Goal: Transaction & Acquisition: Obtain resource

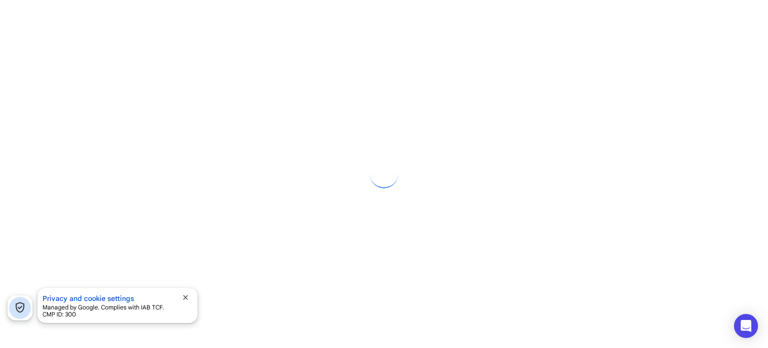
click at [184, 299] on span "close" at bounding box center [186, 297] width 8 height 8
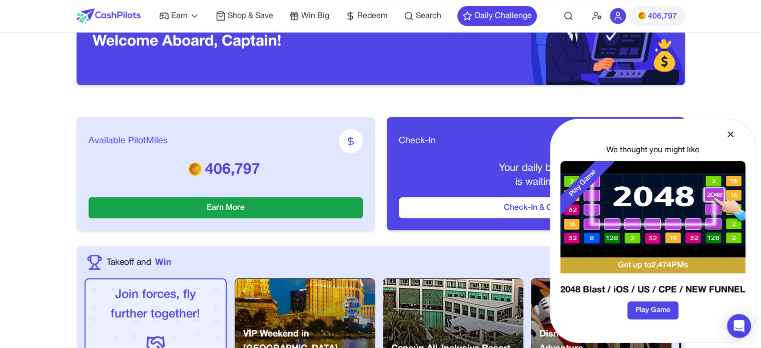
scroll to position [100, 0]
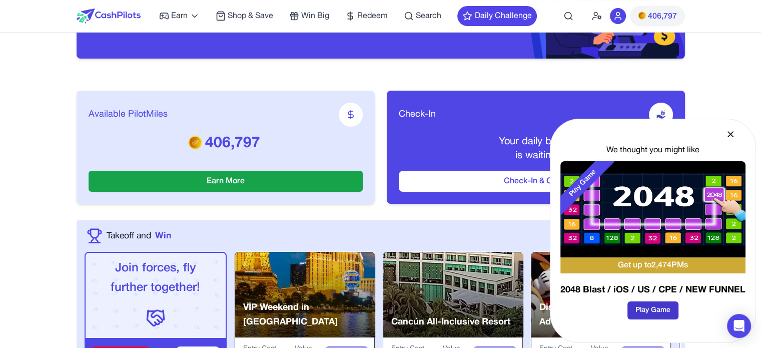
click at [642, 304] on button "Play Game" at bounding box center [652, 310] width 51 height 18
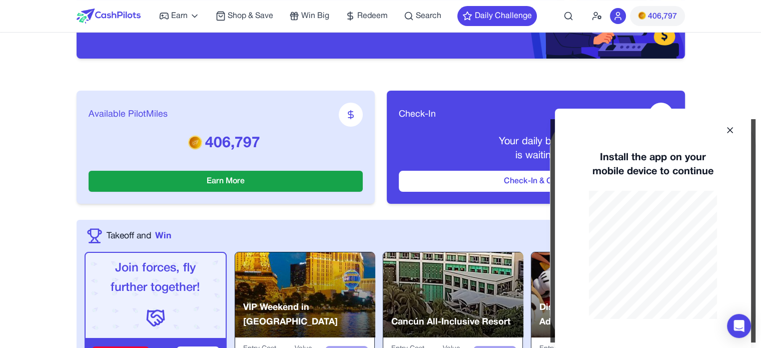
click at [732, 128] on icon at bounding box center [729, 130] width 5 height 5
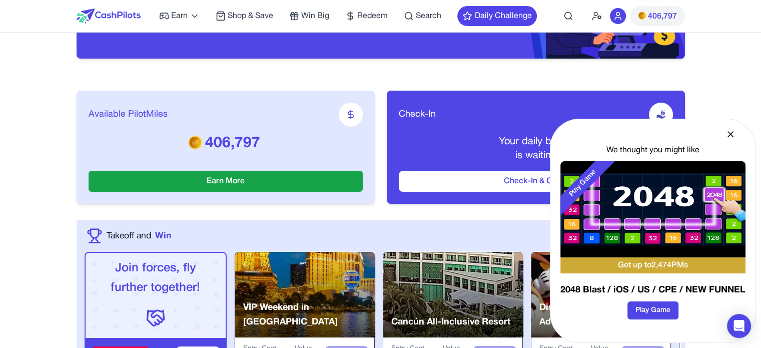
click at [732, 135] on icon at bounding box center [730, 134] width 10 height 10
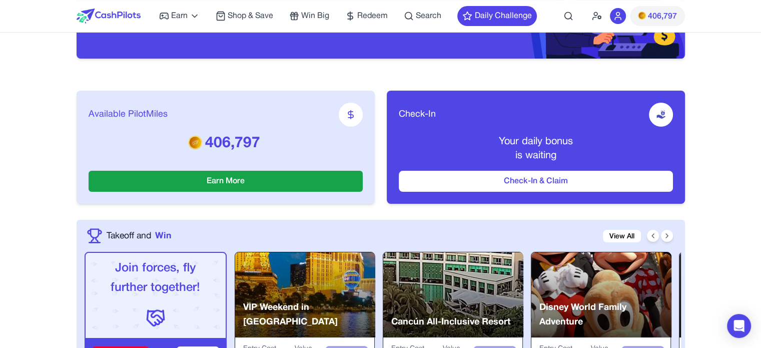
scroll to position [0, 0]
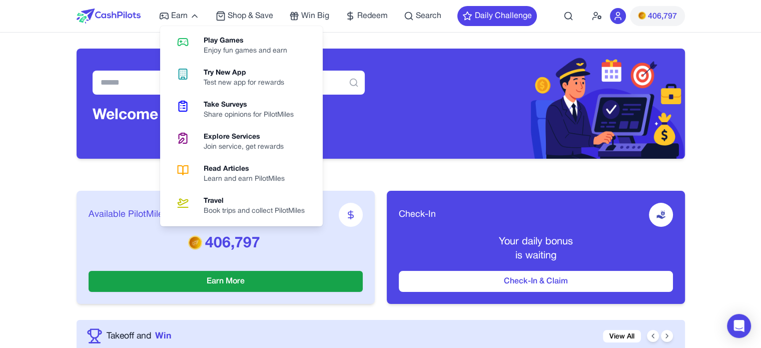
drag, startPoint x: 184, startPoint y: 38, endPoint x: 209, endPoint y: 113, distance: 79.1
click at [184, 38] on icon at bounding box center [183, 42] width 26 height 12
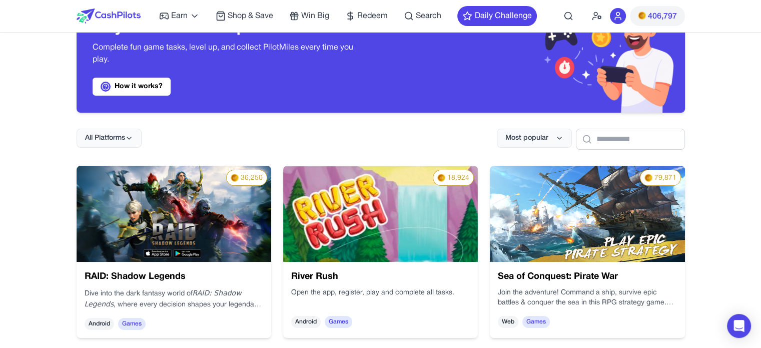
scroll to position [100, 0]
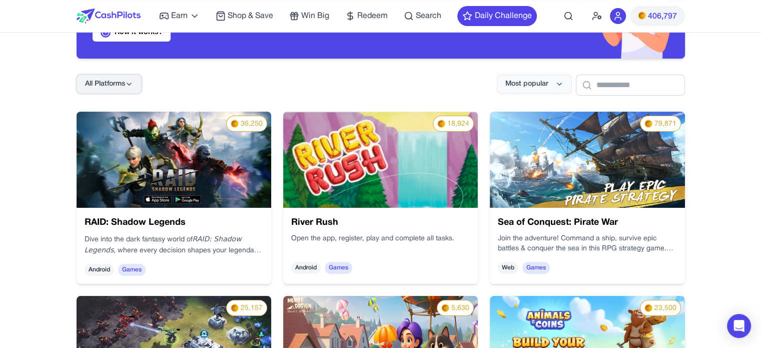
click at [132, 81] on icon at bounding box center [129, 84] width 8 height 8
click at [205, 66] on div "All Platforms Most popular" at bounding box center [381, 77] width 608 height 37
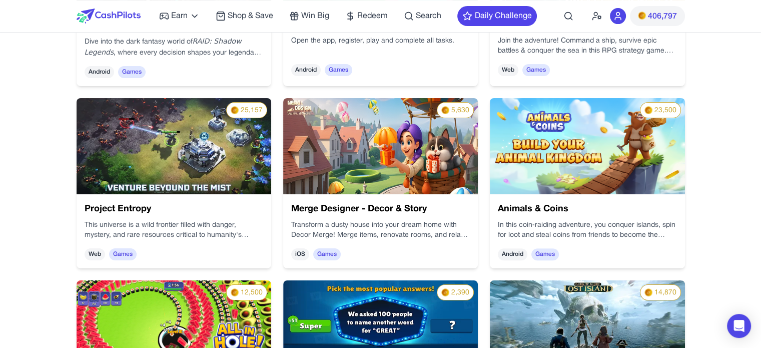
scroll to position [300, 0]
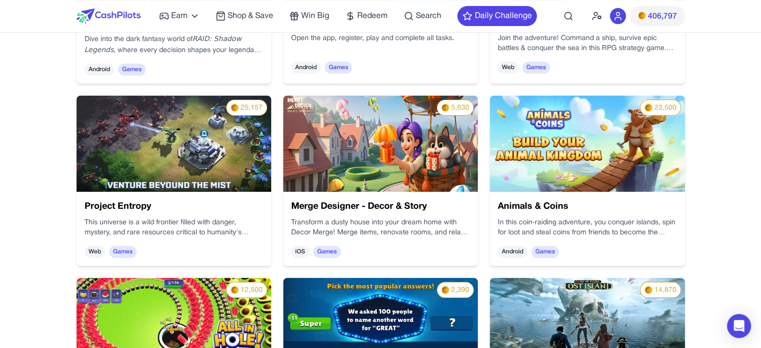
click at [398, 152] on img at bounding box center [380, 144] width 195 height 96
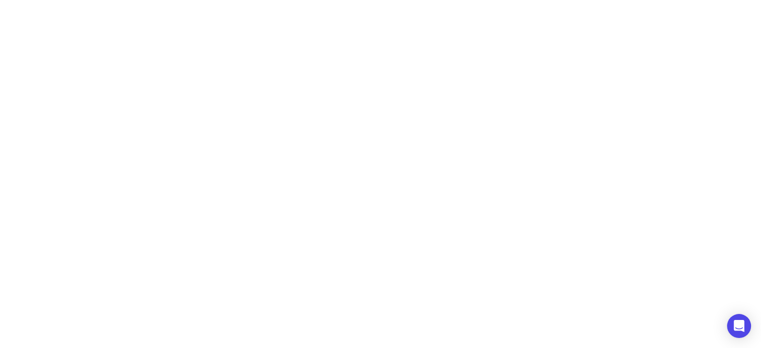
scroll to position [0, 0]
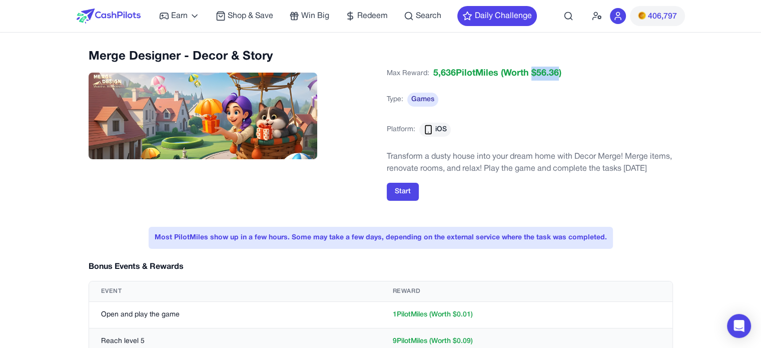
drag, startPoint x: 533, startPoint y: 73, endPoint x: 559, endPoint y: 76, distance: 26.2
click at [559, 76] on span "(Worth $ 56.36 )" at bounding box center [529, 74] width 63 height 14
drag, startPoint x: 483, startPoint y: 101, endPoint x: 480, endPoint y: 106, distance: 5.8
click at [480, 106] on div "Max Reward: 5,636 PilotMiles (Worth $ 56.36 ) Type: Games Platform: iOS" at bounding box center [530, 108] width 286 height 82
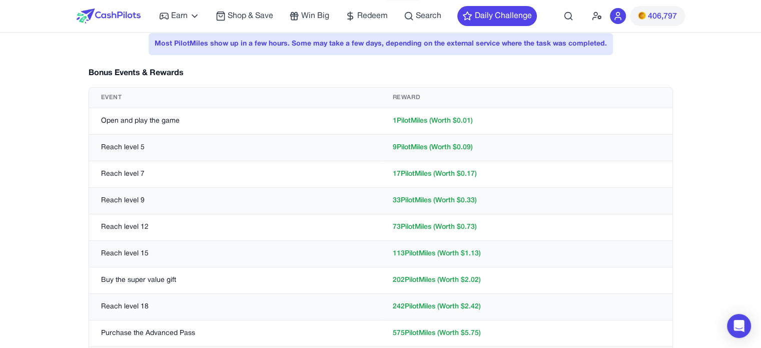
scroll to position [250, 0]
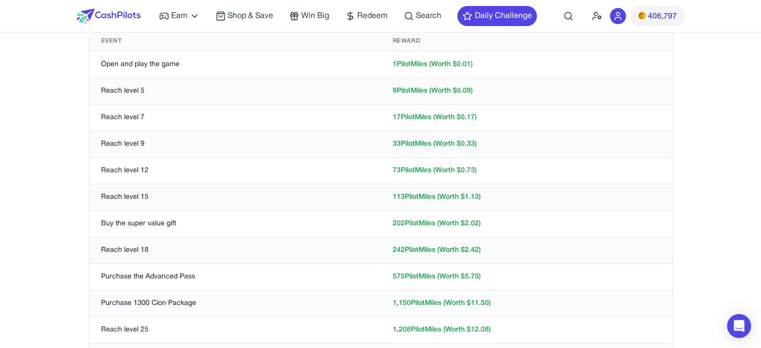
click at [401, 65] on td "1 PilotMiles (Worth $ 0.01 )" at bounding box center [527, 65] width 292 height 27
click at [109, 92] on td "Reach level 5" at bounding box center [235, 91] width 292 height 27
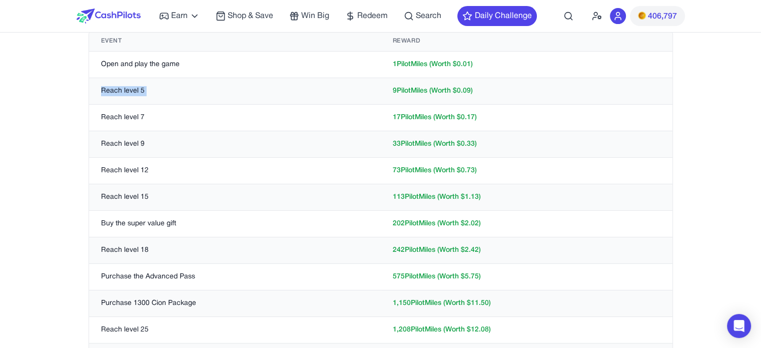
click at [109, 92] on td "Reach level 5" at bounding box center [235, 91] width 292 height 27
click at [423, 99] on td "9 PilotMiles (Worth $ 0.09 )" at bounding box center [527, 91] width 292 height 27
click at [422, 93] on td "9 PilotMiles (Worth $ 0.09 )" at bounding box center [527, 91] width 292 height 27
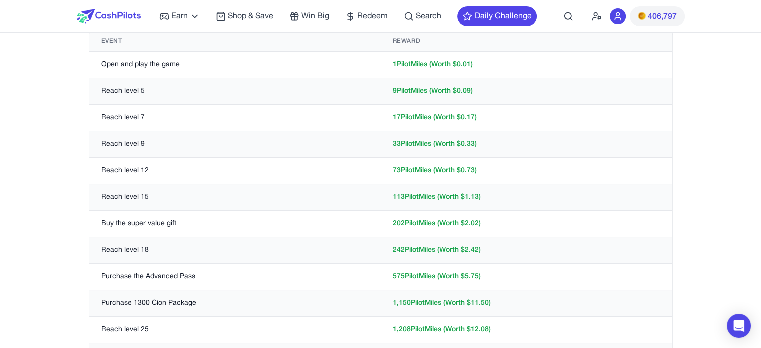
click at [303, 152] on td "Reach level 9" at bounding box center [235, 144] width 292 height 27
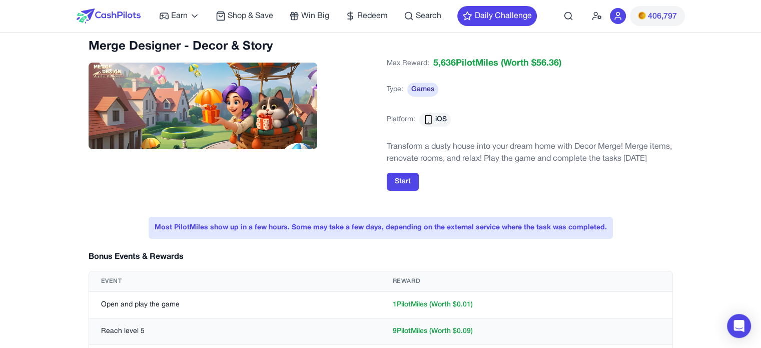
scroll to position [0, 0]
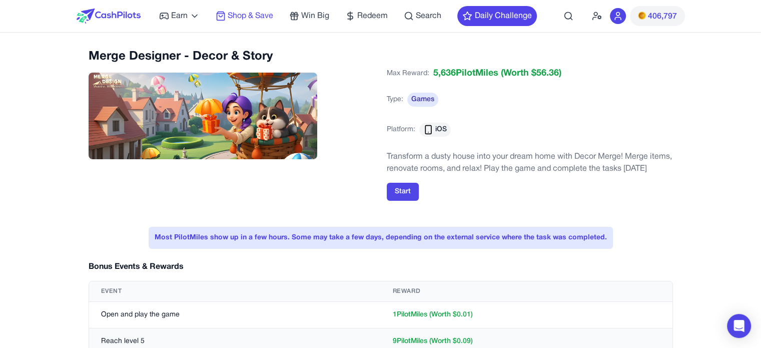
click at [250, 19] on span "Shop & Save" at bounding box center [251, 16] width 46 height 12
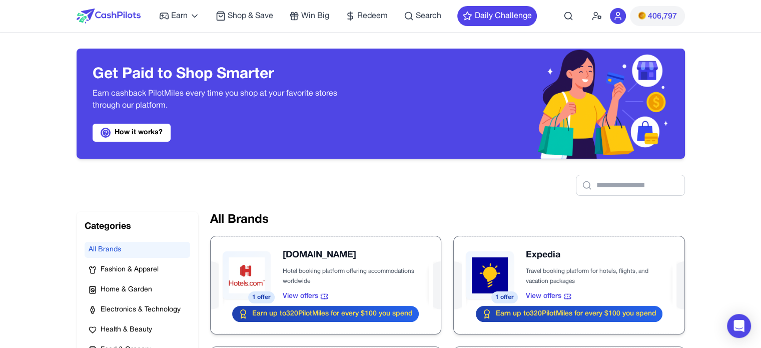
click at [386, 22] on div "Earn Play Games Enjoy fun games and earn Try New App Test new app for rewards T…" at bounding box center [348, 16] width 378 height 32
click at [385, 20] on span "Redeem" at bounding box center [372, 16] width 31 height 12
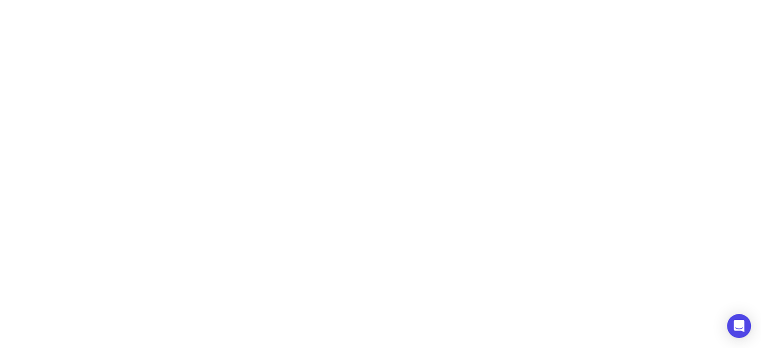
click at [384, 0] on html "Earn Play Games Enjoy fun games and earn Try New App Test new app for rewards T…" at bounding box center [380, 0] width 761 height 0
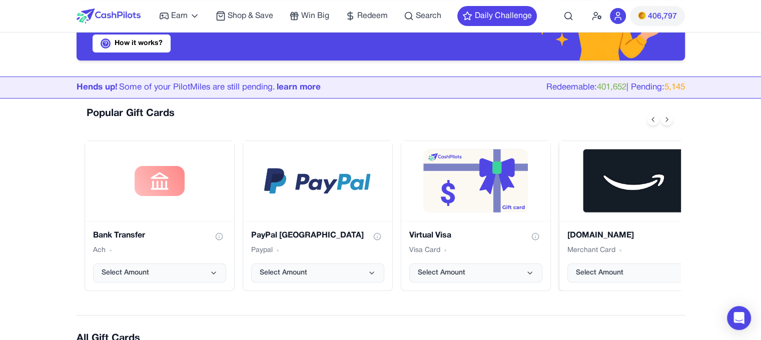
scroll to position [100, 0]
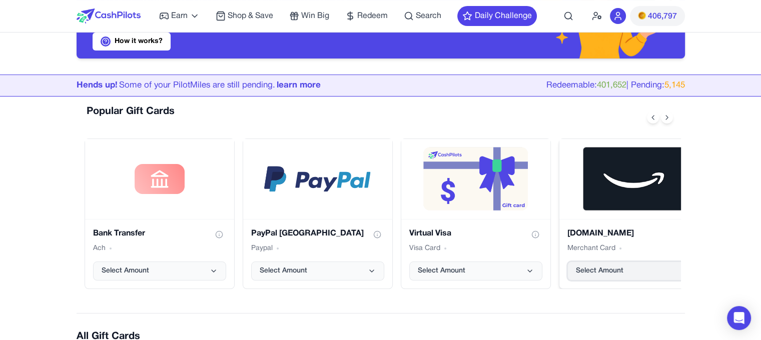
click at [598, 264] on button "Select Amount" at bounding box center [633, 271] width 133 height 19
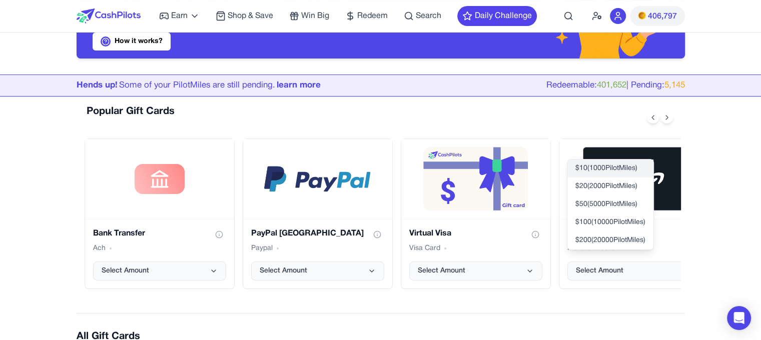
click at [609, 168] on span "$ 10 ( 1000 PilotMiles)" at bounding box center [606, 169] width 62 height 10
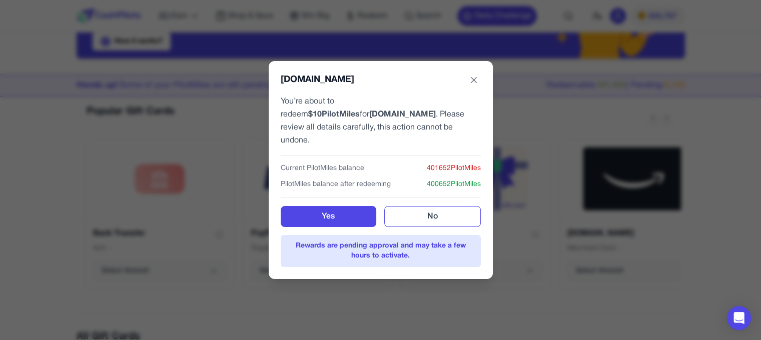
click at [474, 83] on icon at bounding box center [473, 80] width 5 height 5
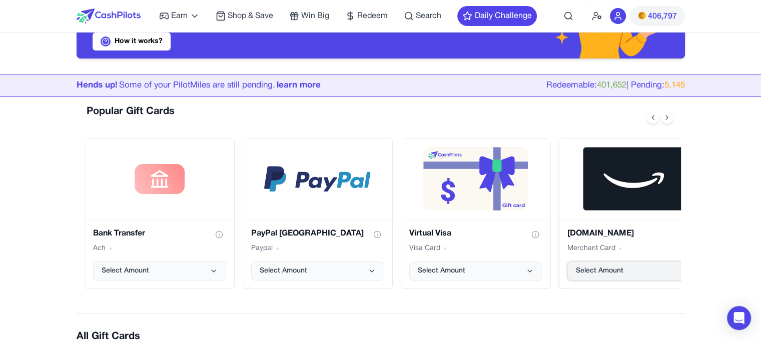
click at [612, 274] on span "Select Amount" at bounding box center [600, 271] width 48 height 10
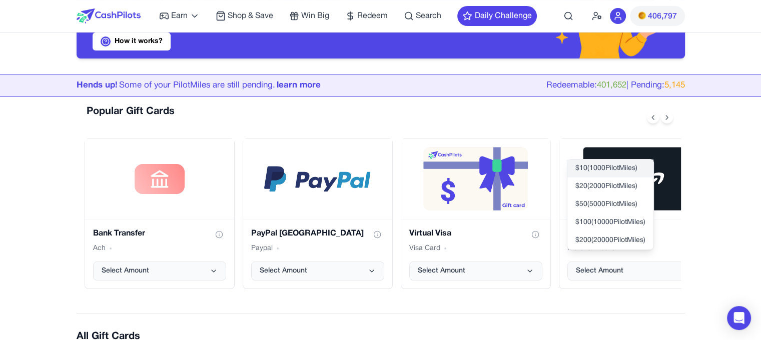
click at [619, 169] on span "$ 10 ( 1000 PilotMiles)" at bounding box center [606, 169] width 62 height 10
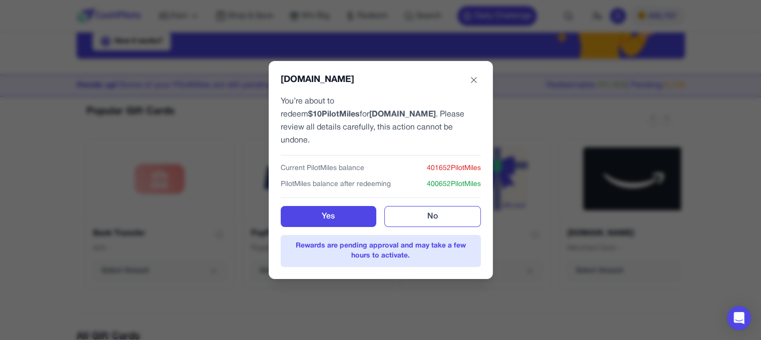
click at [26, 84] on div "Amazon.com You’re about to redeem $ 10 PilotMiles for Amazon.com . Please revie…" at bounding box center [380, 170] width 761 height 340
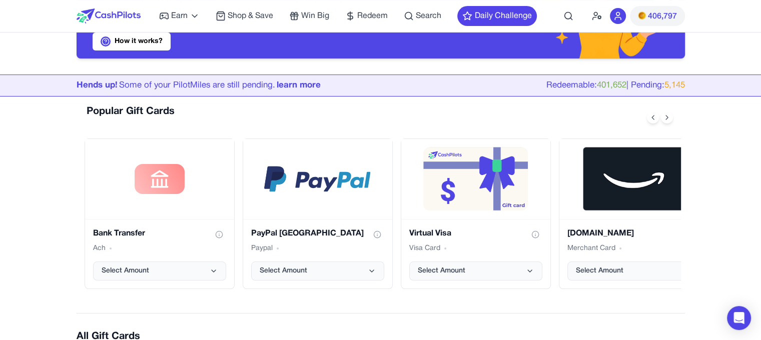
click at [654, 12] on span "406,797" at bounding box center [662, 17] width 29 height 12
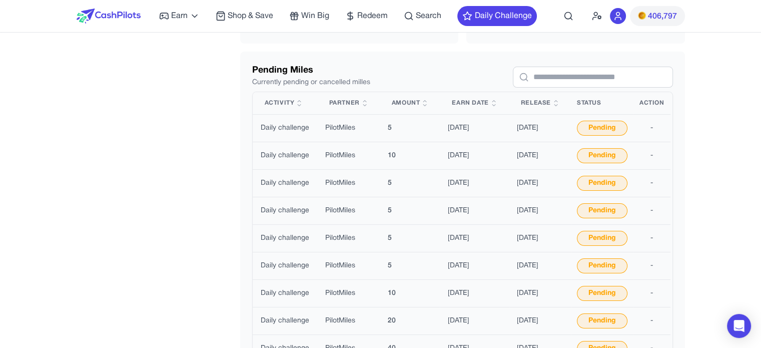
click at [523, 128] on td "18/10/25" at bounding box center [540, 129] width 62 height 28
drag, startPoint x: 392, startPoint y: 127, endPoint x: 260, endPoint y: 126, distance: 131.5
click at [260, 126] on tr "Daily challenge Daily challenge PilotMiles PilotMiles 5 18/09/25 18/10/25 Pendi…" at bounding box center [462, 129] width 418 height 28
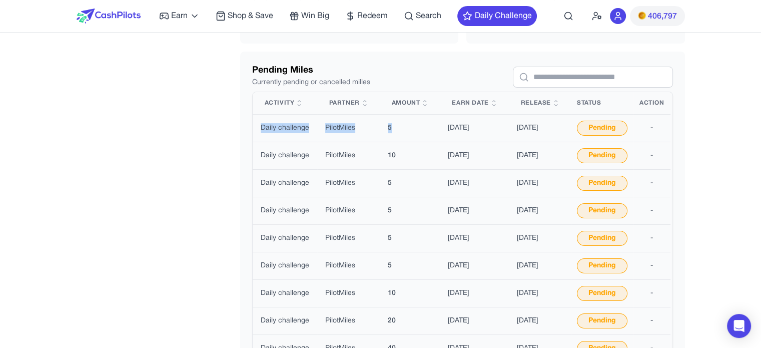
click at [397, 120] on td "5" at bounding box center [410, 129] width 61 height 28
drag, startPoint x: 394, startPoint y: 124, endPoint x: 379, endPoint y: 125, distance: 15.1
click at [380, 125] on td "5" at bounding box center [410, 129] width 61 height 28
click at [290, 129] on span "Daily challenge" at bounding box center [285, 128] width 49 height 10
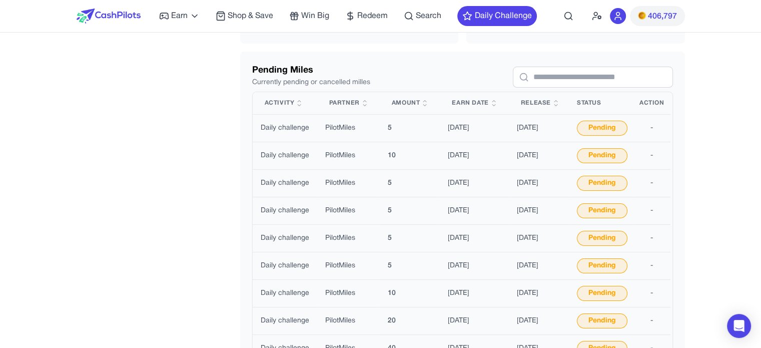
click at [276, 129] on span "Daily challenge" at bounding box center [285, 128] width 49 height 10
click at [275, 129] on span "Daily challenge" at bounding box center [285, 128] width 49 height 10
click at [524, 124] on td "18/10/25" at bounding box center [540, 129] width 62 height 28
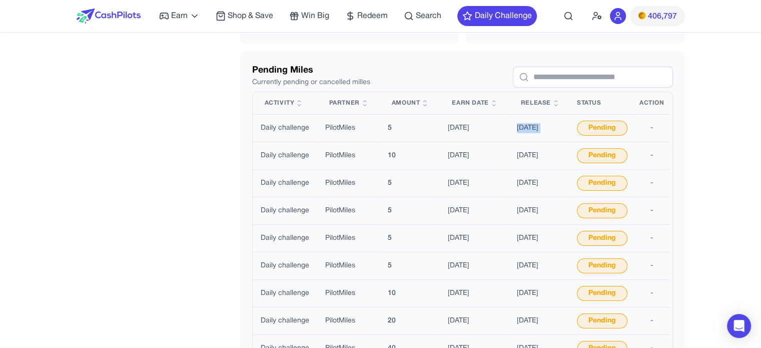
click at [524, 124] on td "18/10/25" at bounding box center [540, 129] width 62 height 28
click at [530, 131] on td "18/10/25" at bounding box center [540, 129] width 62 height 28
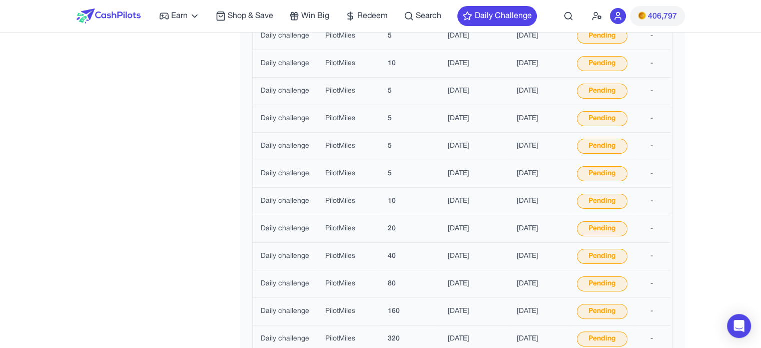
scroll to position [150, 0]
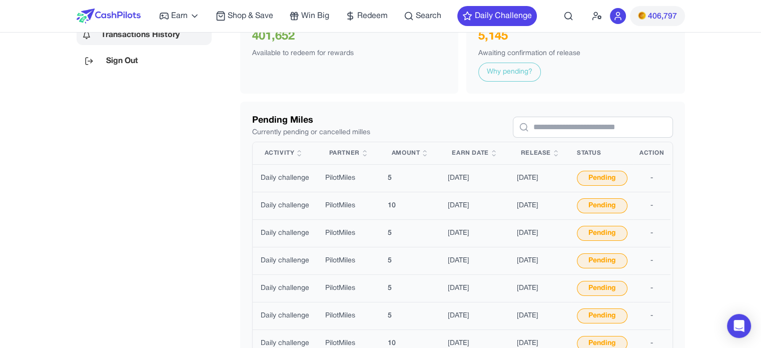
scroll to position [0, 0]
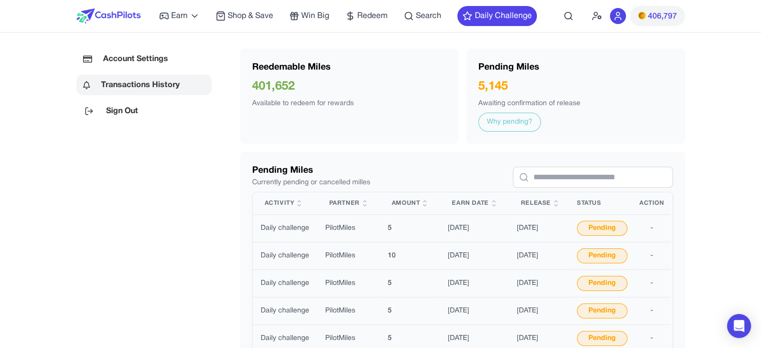
click at [309, 14] on span "Win Big" at bounding box center [315, 16] width 28 height 12
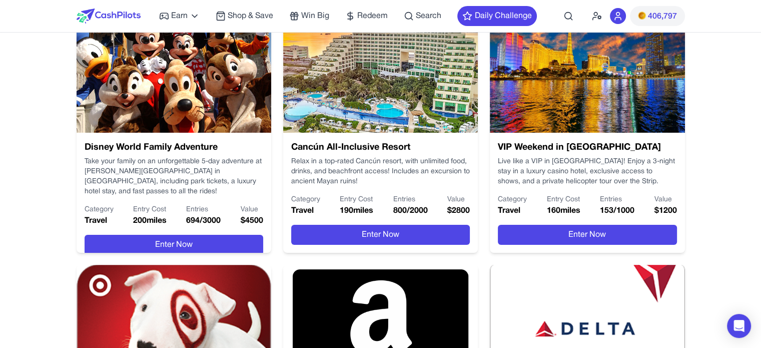
scroll to position [200, 0]
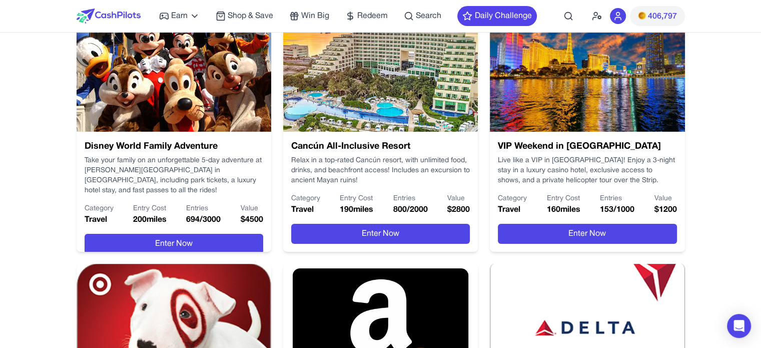
click at [95, 144] on h3 "Disney World Family Adventure" at bounding box center [174, 147] width 179 height 14
click at [227, 140] on h3 "Disney World Family Adventure" at bounding box center [174, 147] width 179 height 14
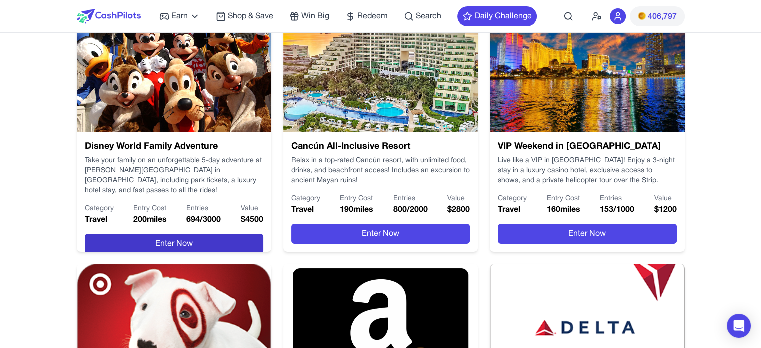
click at [178, 236] on button "Enter Now" at bounding box center [174, 244] width 179 height 20
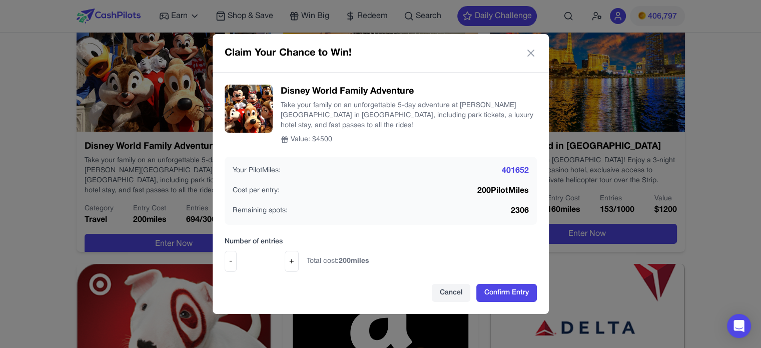
click at [290, 262] on button "+" at bounding box center [292, 261] width 14 height 21
click at [291, 261] on button "+" at bounding box center [292, 261] width 14 height 21
click at [292, 261] on button "+" at bounding box center [292, 261] width 14 height 21
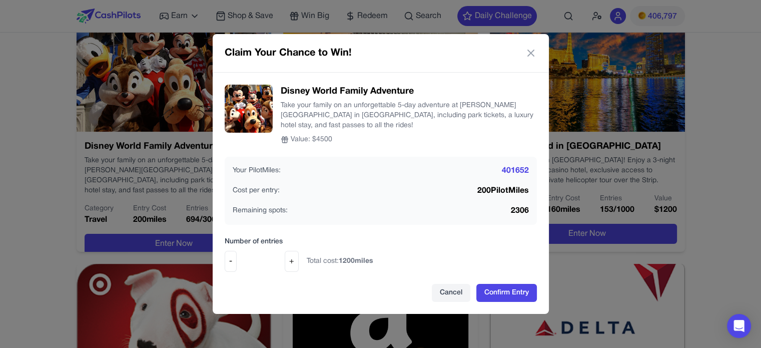
click at [235, 261] on button "-" at bounding box center [231, 261] width 12 height 21
drag, startPoint x: 324, startPoint y: 263, endPoint x: 382, endPoint y: 254, distance: 58.2
click at [382, 254] on div "- * + Total cost: 1000 miles" at bounding box center [381, 261] width 312 height 21
click at [363, 260] on span "1000 miles" at bounding box center [356, 261] width 35 height 7
click at [295, 260] on button "+" at bounding box center [292, 261] width 14 height 21
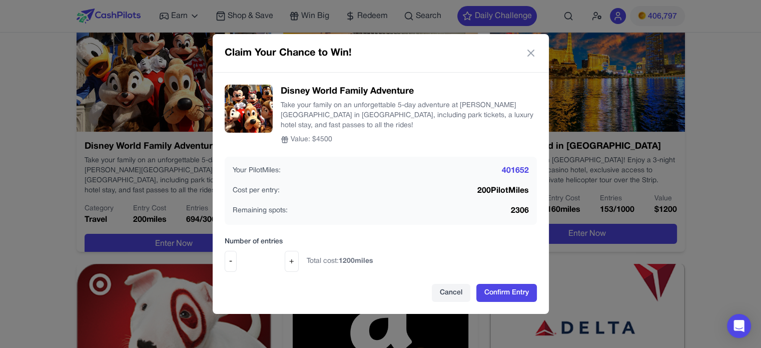
click at [295, 260] on button "+" at bounding box center [292, 261] width 14 height 21
type input "*"
click at [528, 54] on icon at bounding box center [531, 53] width 6 height 6
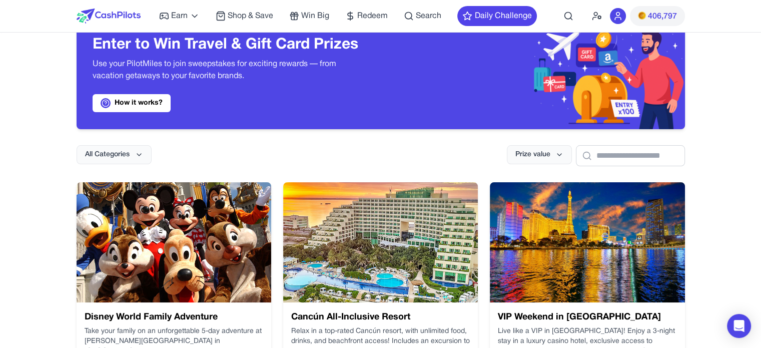
scroll to position [0, 0]
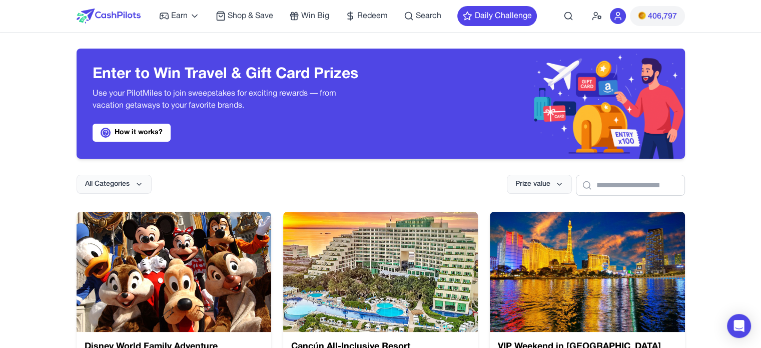
click at [380, 34] on div "Enter to Win Travel & Gift Card Prizes Use your PilotMiles to join sweepstakes …" at bounding box center [381, 96] width 608 height 126
click at [432, 19] on span "Search" at bounding box center [429, 16] width 26 height 12
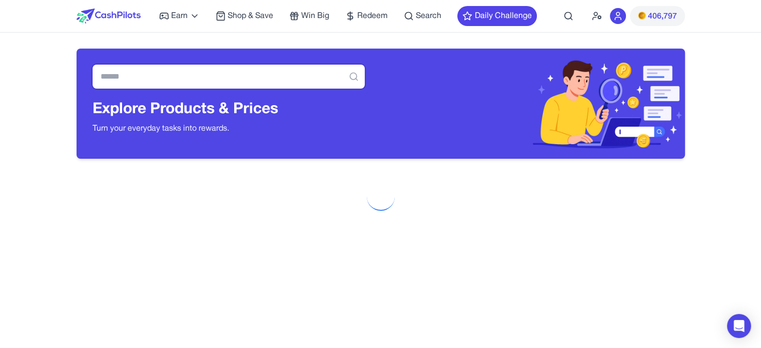
click at [200, 75] on input "text" at bounding box center [229, 77] width 272 height 24
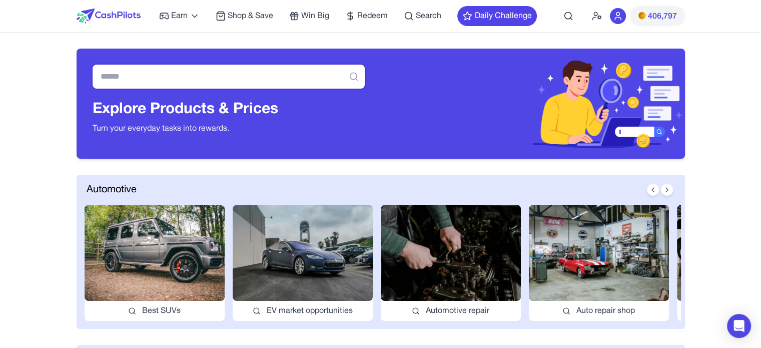
click at [160, 72] on input "text" at bounding box center [229, 77] width 272 height 24
type input "****"
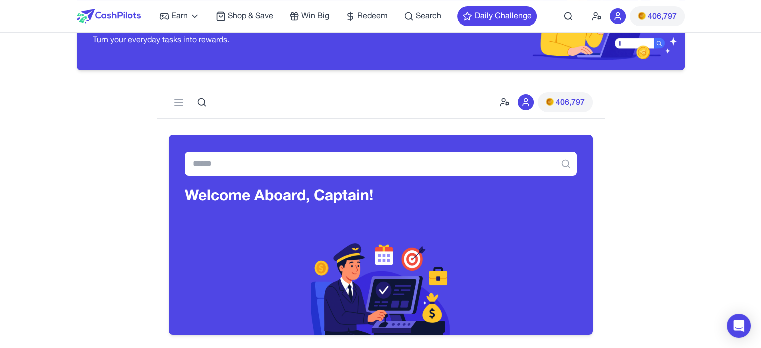
scroll to position [100, 0]
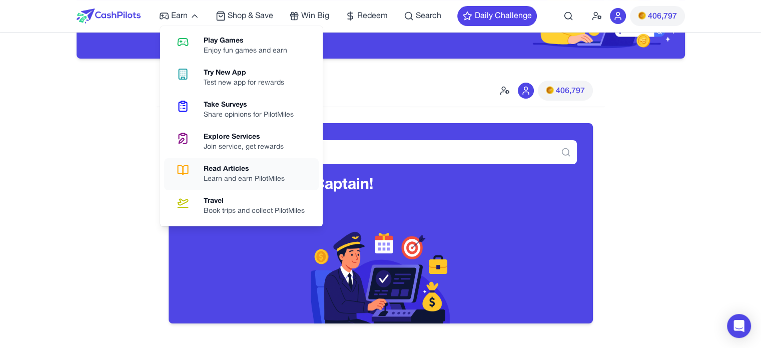
click at [243, 168] on div "Read Articles" at bounding box center [248, 169] width 89 height 10
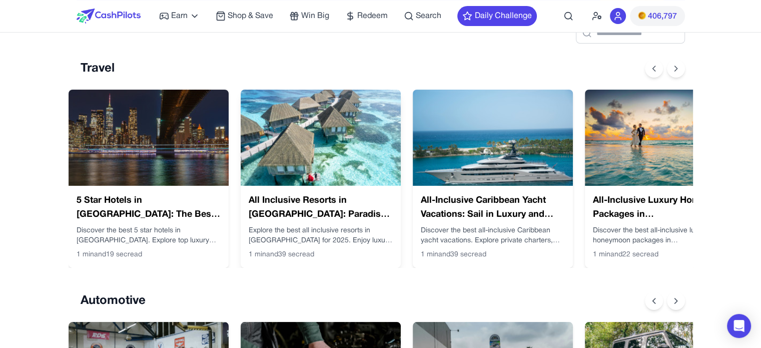
scroll to position [150, 0]
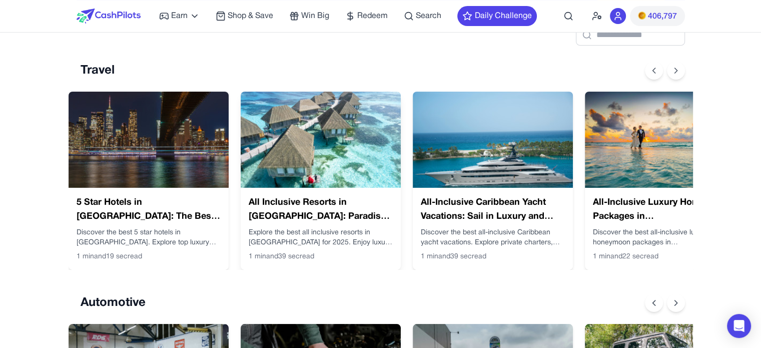
click at [310, 134] on img at bounding box center [321, 140] width 160 height 96
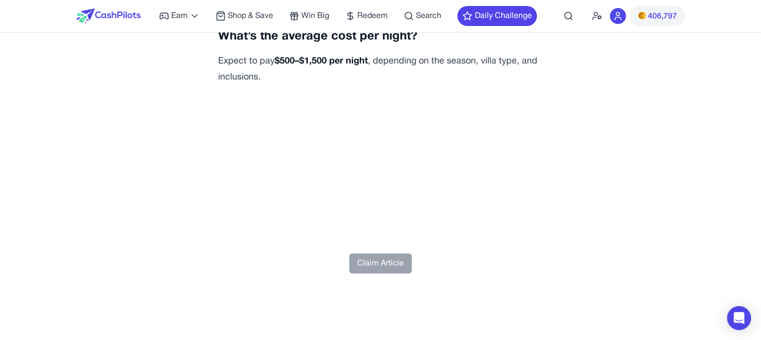
scroll to position [3751, 0]
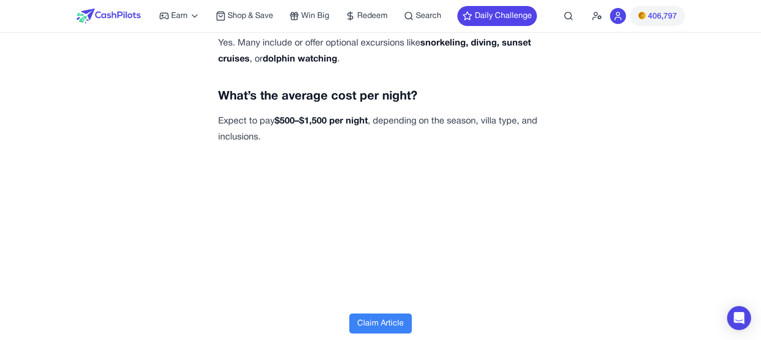
click at [390, 314] on button "Claim Article" at bounding box center [380, 324] width 63 height 20
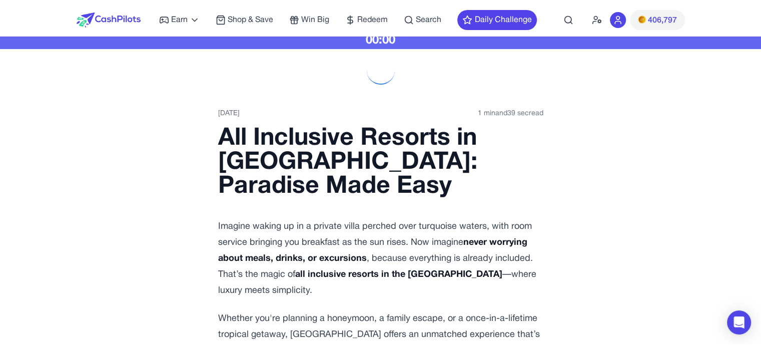
scroll to position [0, 0]
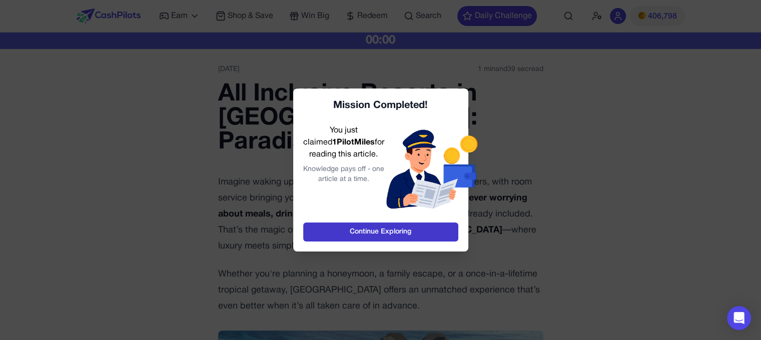
click at [439, 234] on link "Continue Exploring" at bounding box center [380, 232] width 155 height 19
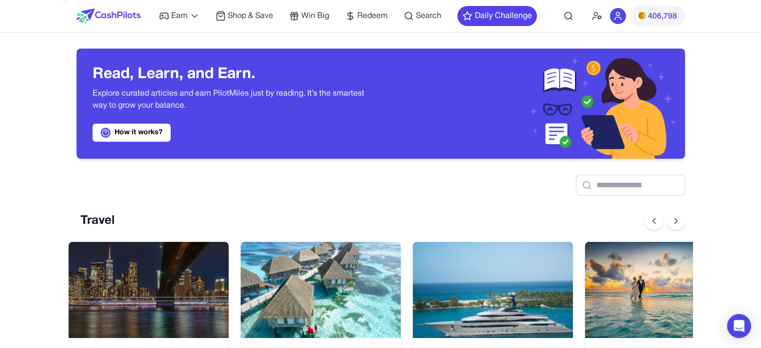
scroll to position [0, 8]
